Goal: Information Seeking & Learning: Understand process/instructions

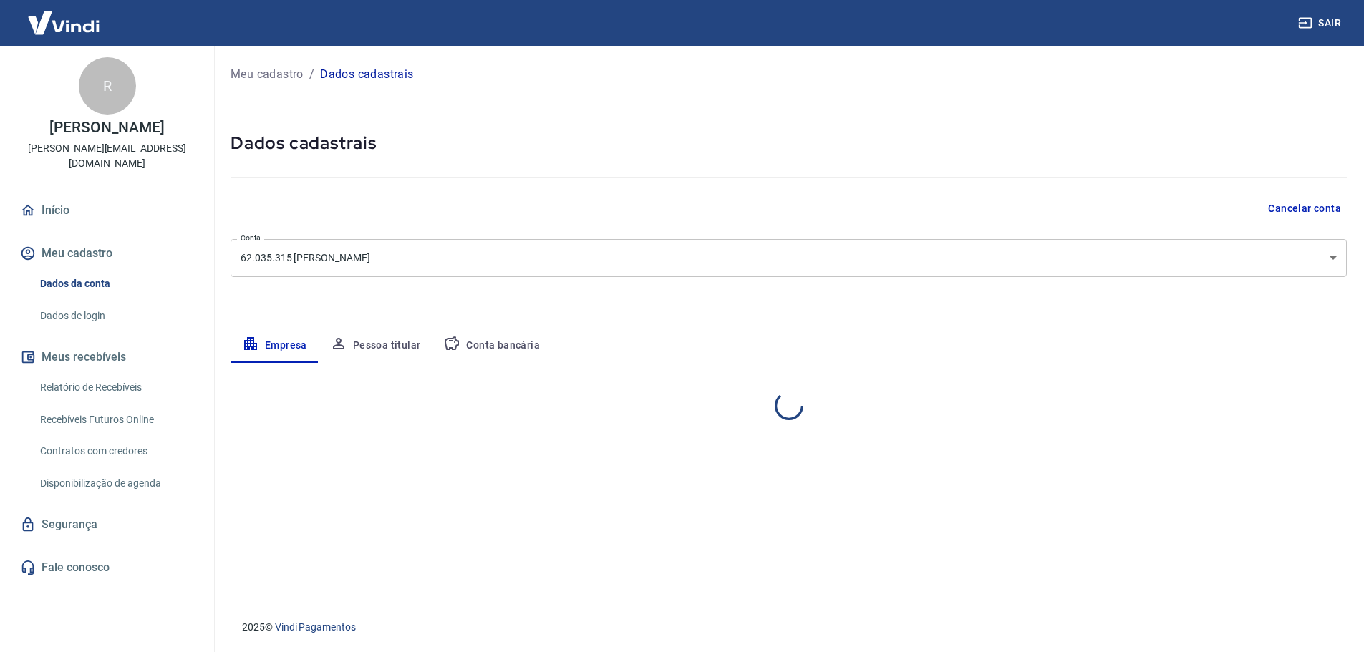
select select "RJ"
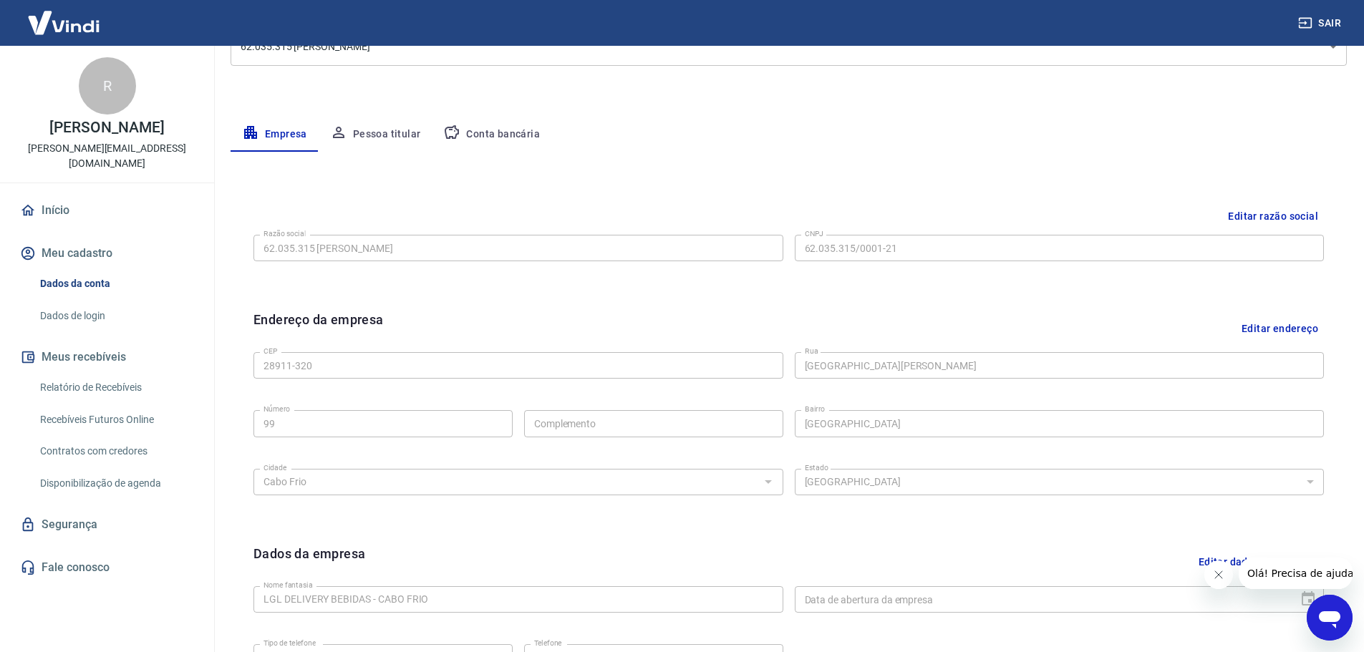
scroll to position [94, 0]
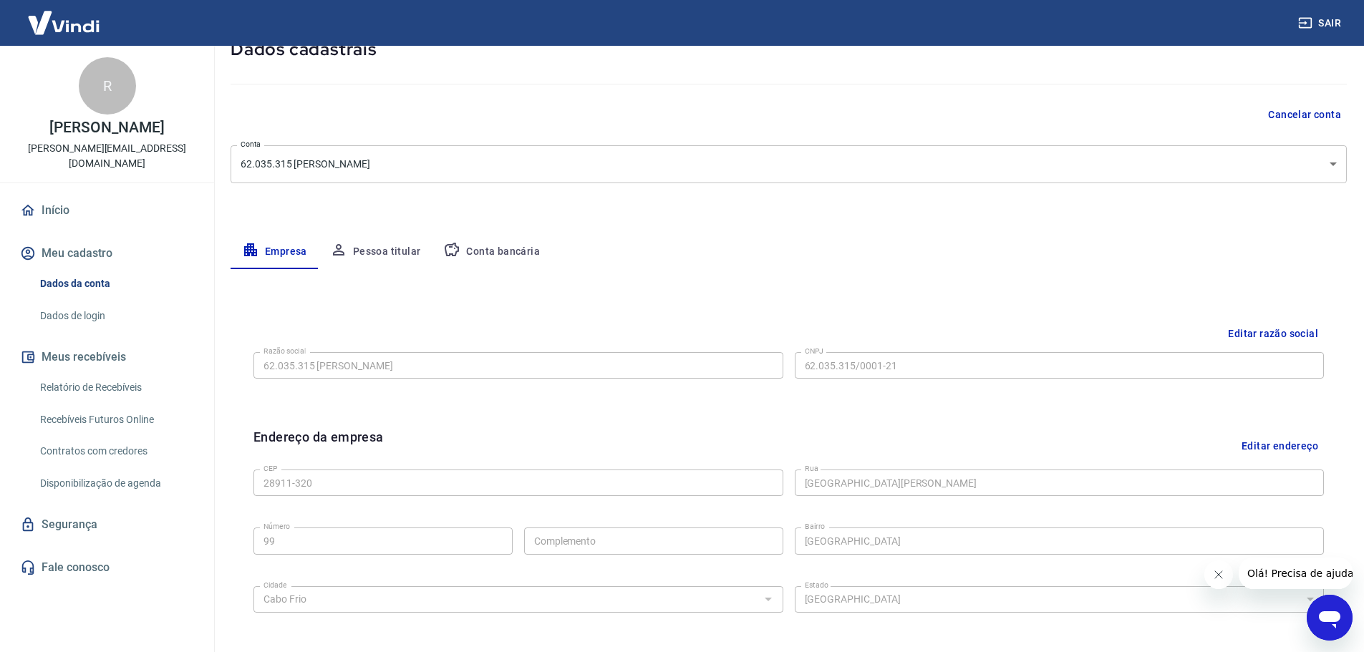
click at [130, 449] on link "Contratos com credores" at bounding box center [115, 451] width 162 height 29
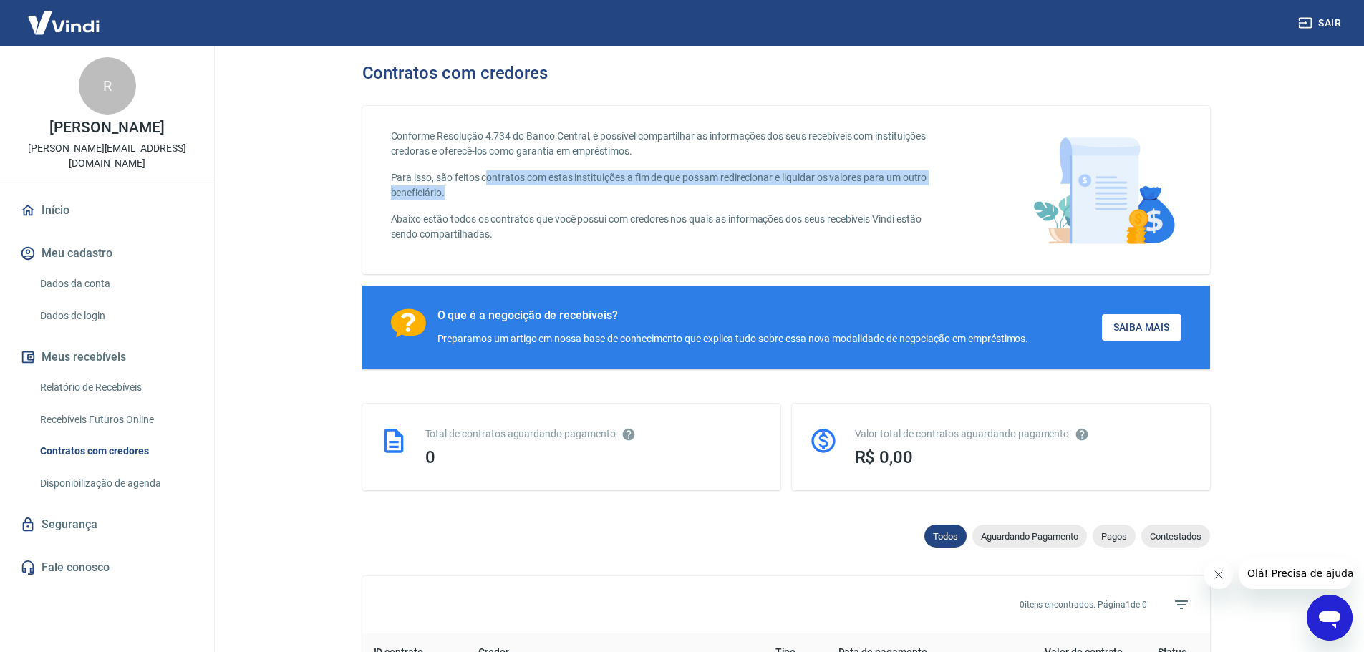
drag, startPoint x: 485, startPoint y: 167, endPoint x: 514, endPoint y: 197, distance: 41.5
click at [513, 197] on div "Conforme Resolução 4.734 do Banco Central, é possível compartilhar as informaçõ…" at bounding box center [667, 190] width 553 height 122
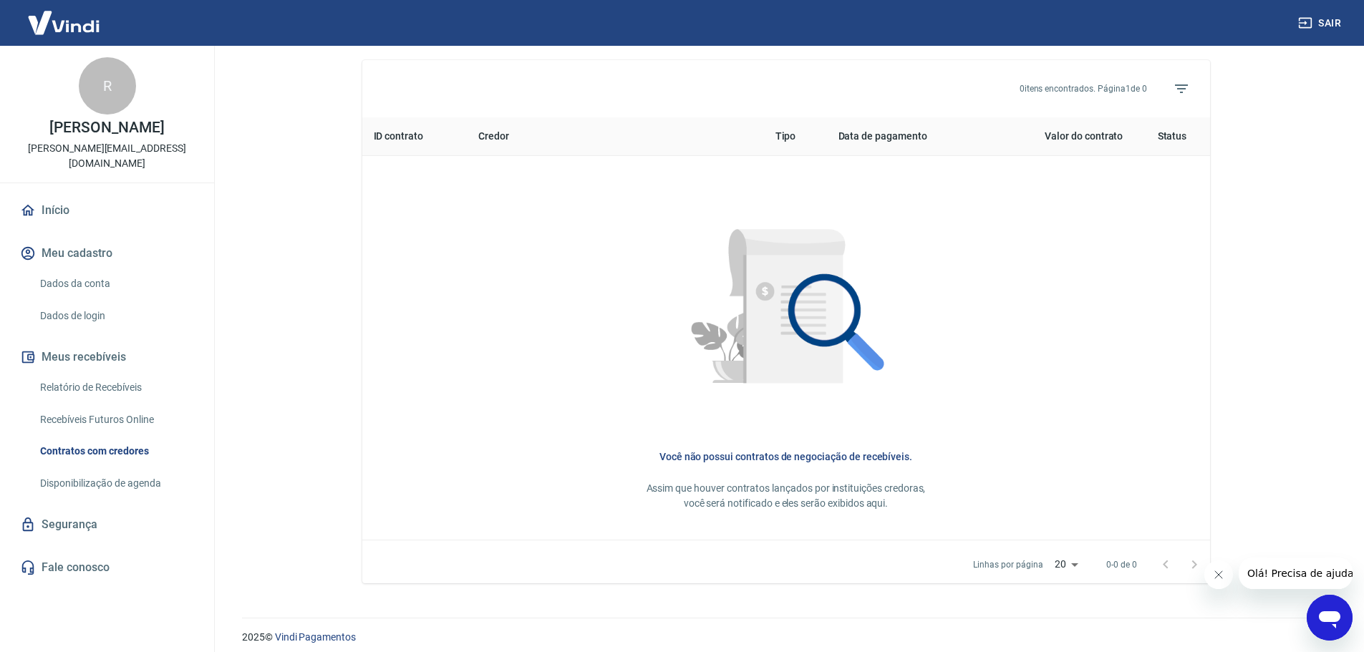
scroll to position [532, 0]
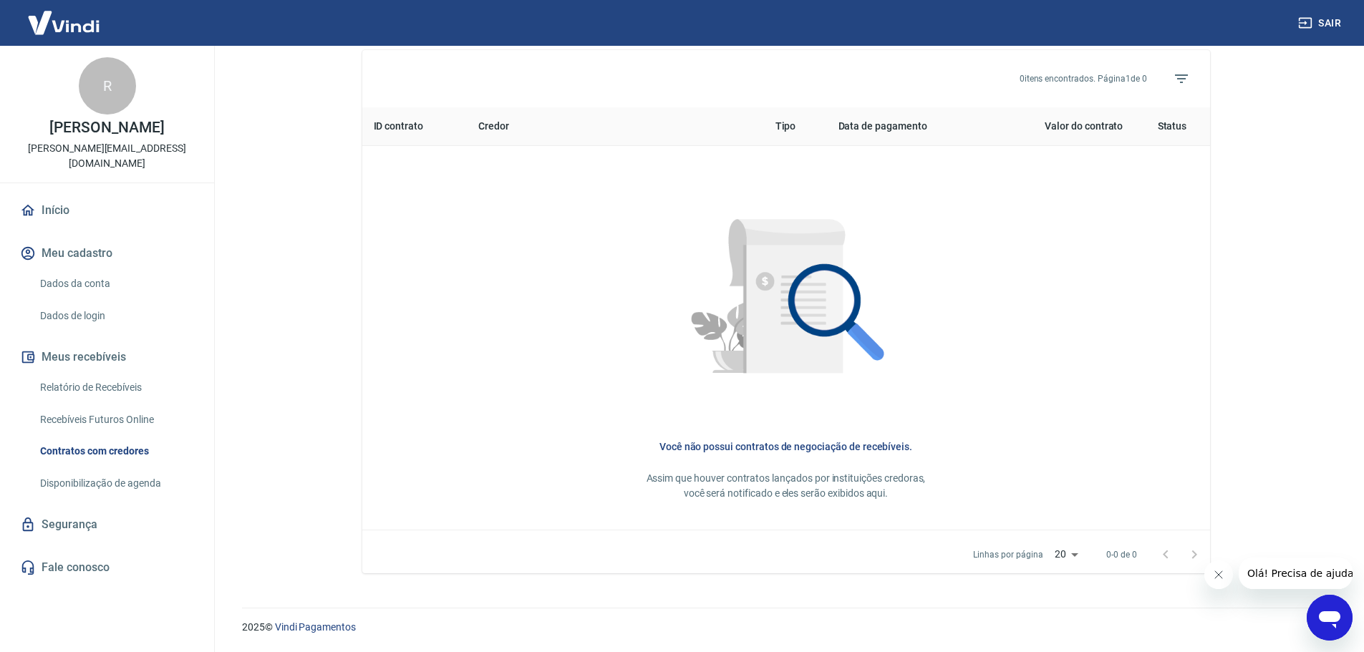
click at [80, 571] on link "Fale conosco" at bounding box center [107, 567] width 180 height 31
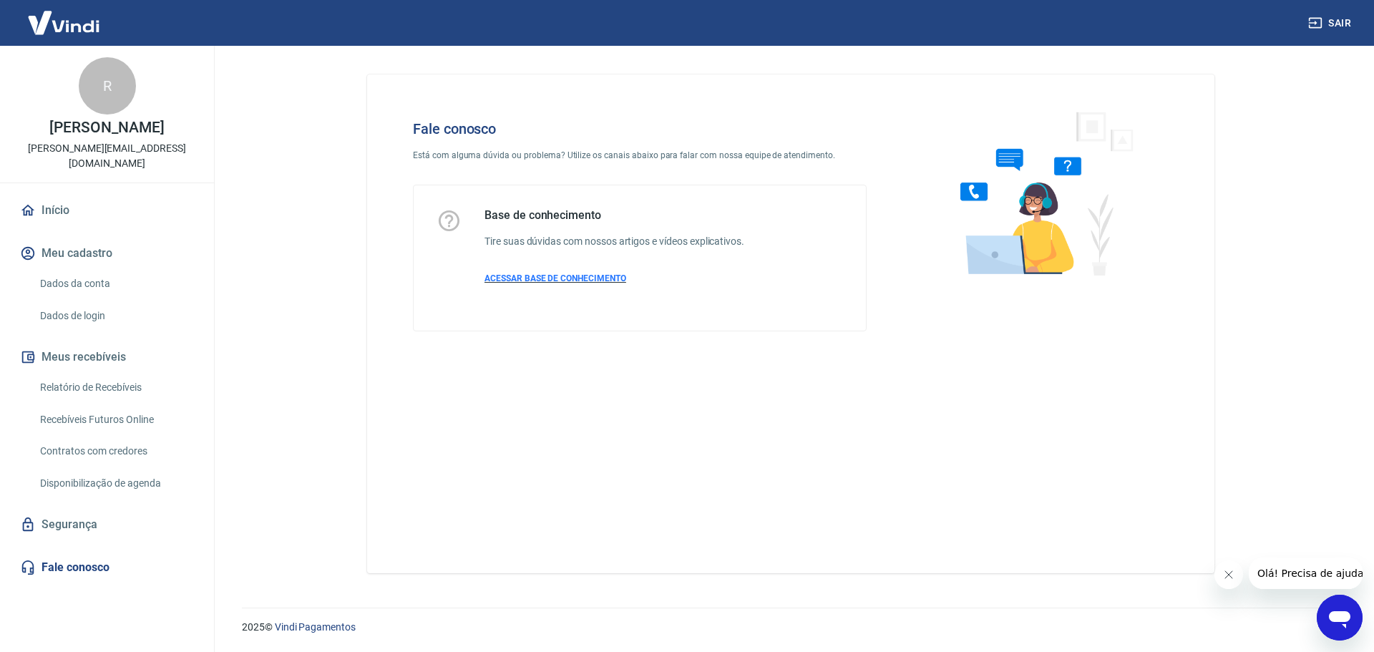
click at [595, 281] on span "ACESSAR BASE DE CONHECIMENTO" at bounding box center [556, 278] width 142 height 10
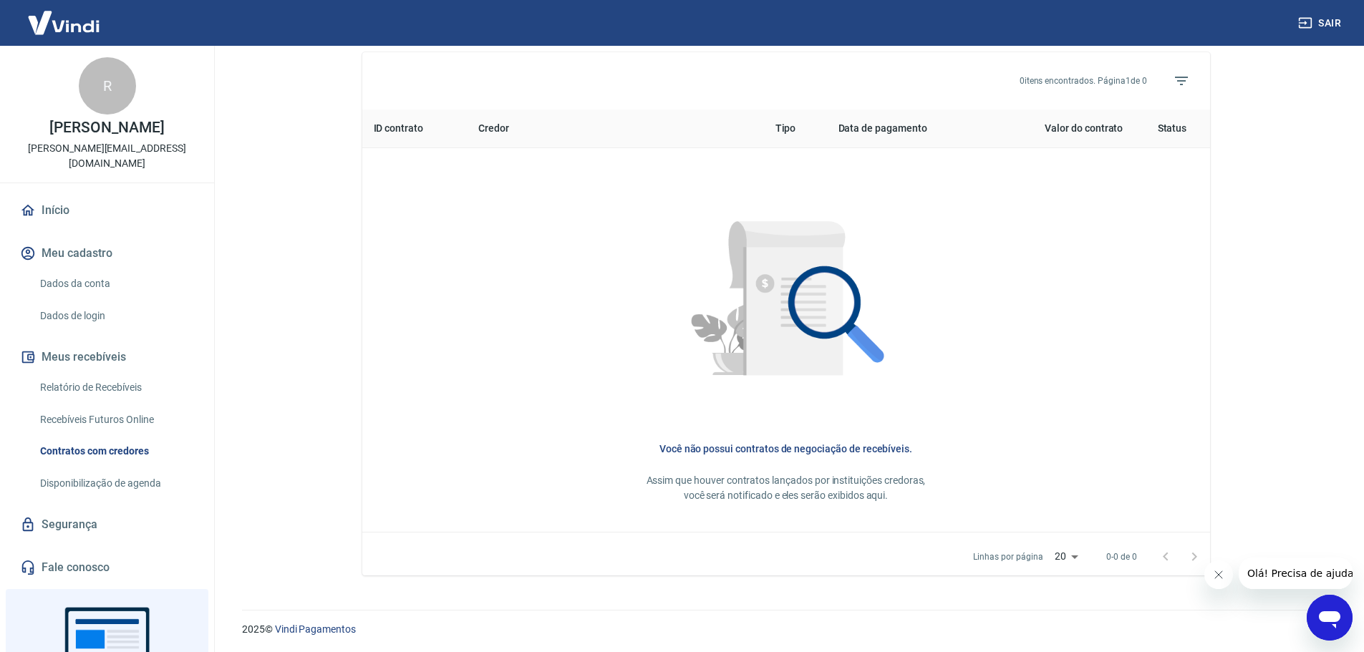
scroll to position [532, 0]
click at [805, 500] on p "Assim que houver contratos lançados por instituições credoras, você será notifi…" at bounding box center [786, 486] width 802 height 30
click at [807, 485] on p "Assim que houver contratos lançados por instituições credoras, você será notifi…" at bounding box center [786, 486] width 802 height 30
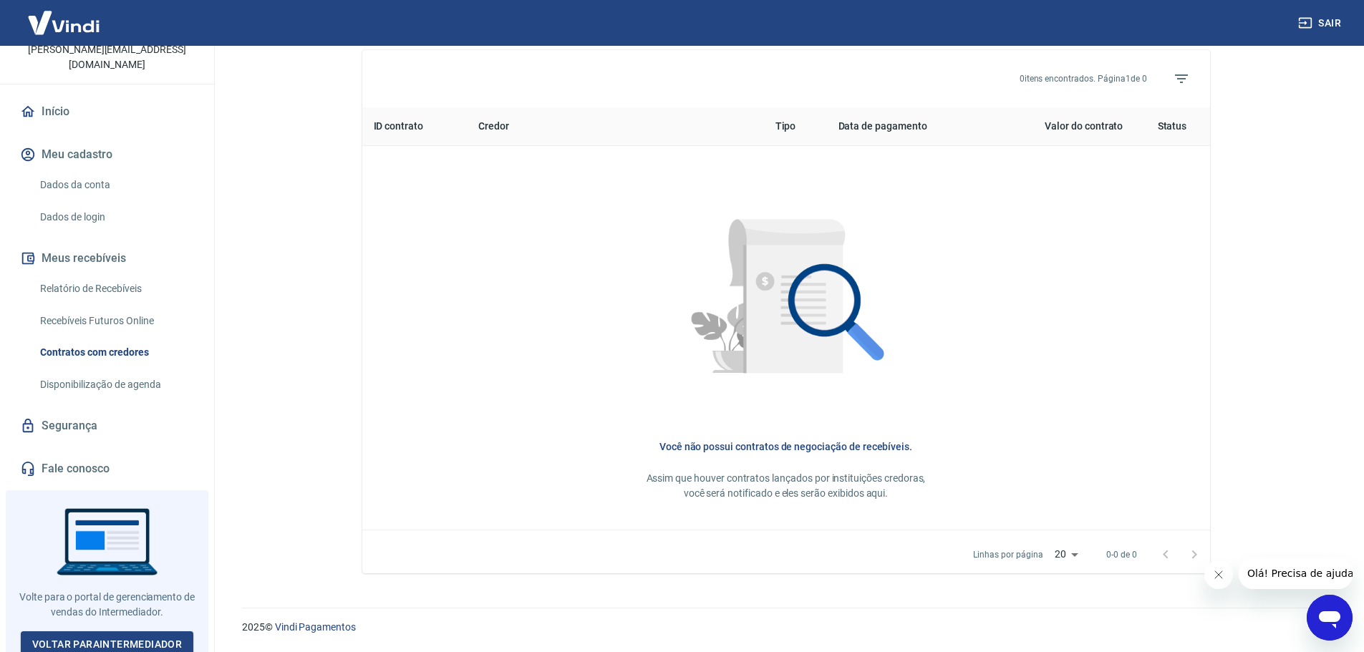
scroll to position [105, 0]
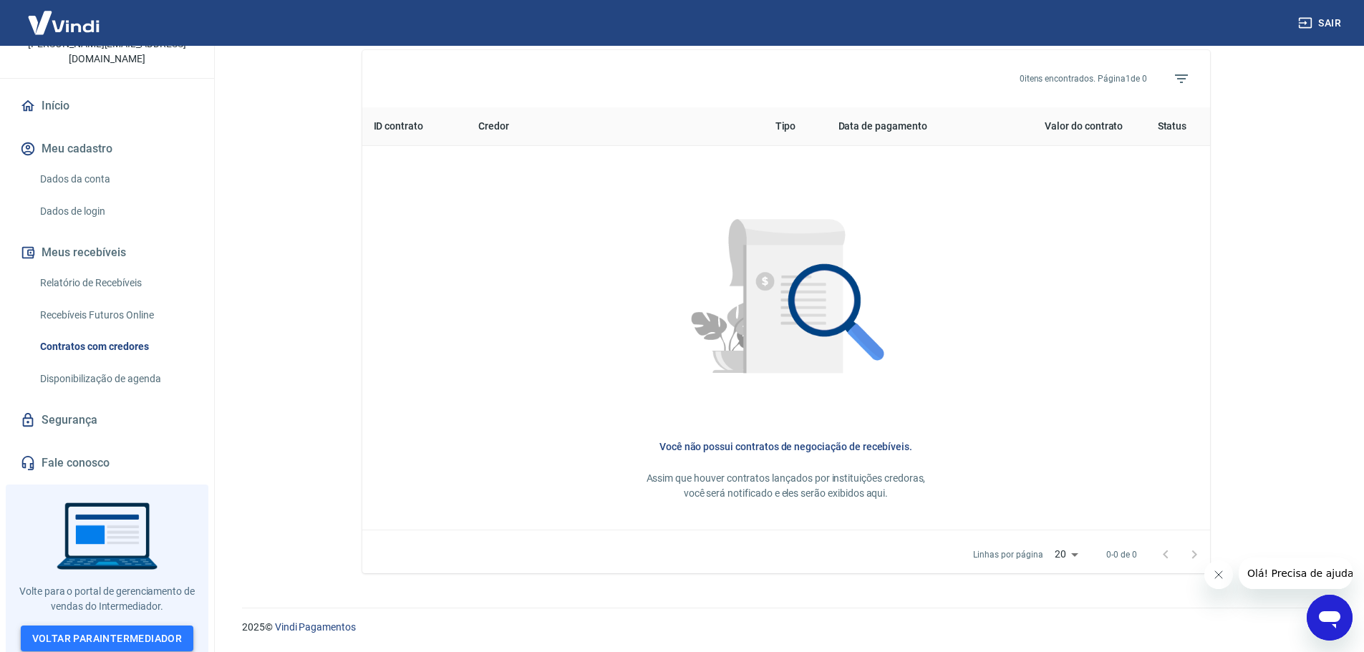
click at [117, 635] on link "Voltar para Intermediador" at bounding box center [107, 639] width 173 height 26
